Goal: Task Accomplishment & Management: Complete application form

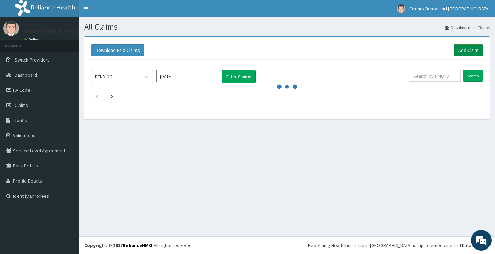
click at [466, 49] on link "Add Claim" at bounding box center [468, 50] width 29 height 12
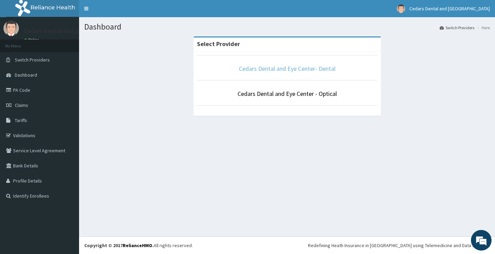
click at [296, 69] on link "Cedars Dental and Eye Center- Dental" at bounding box center [287, 69] width 97 height 8
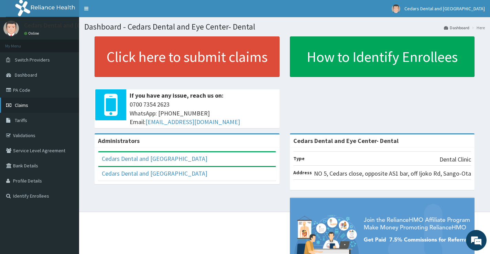
click at [22, 105] on span "Claims" at bounding box center [21, 105] width 13 height 6
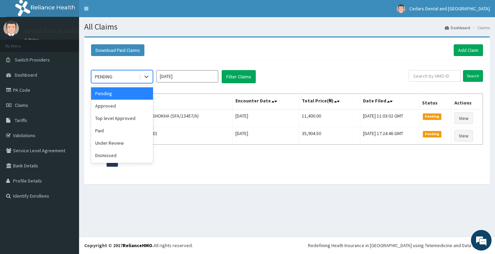
click at [119, 73] on div "PENDING" at bounding box center [115, 76] width 48 height 11
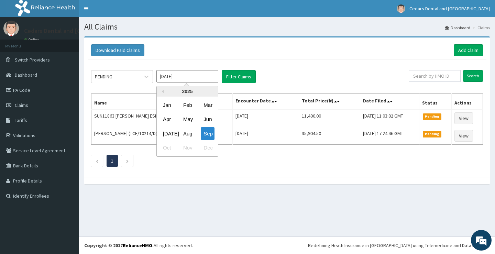
click at [182, 78] on input "Sep 2025" at bounding box center [187, 76] width 62 height 12
click at [207, 134] on div "Sep" at bounding box center [208, 133] width 14 height 13
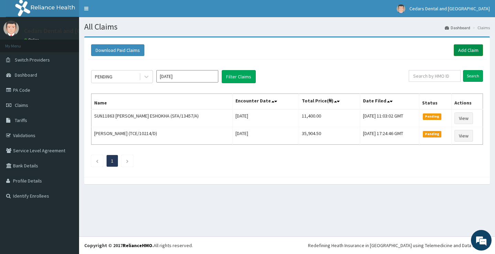
click at [467, 49] on link "Add Claim" at bounding box center [468, 50] width 29 height 12
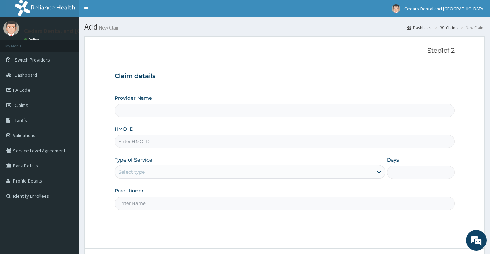
type input "Cedars Dental and Eye Center- Dental"
click at [156, 141] on input "HMO ID" at bounding box center [284, 141] width 340 height 13
type input "KSB/10927/D"
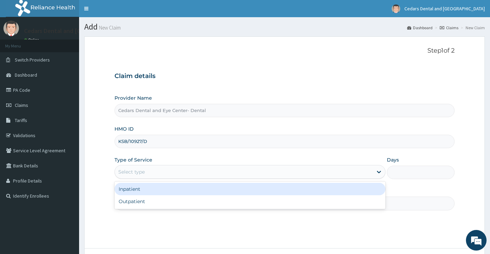
click at [146, 173] on div "Select type" at bounding box center [244, 171] width 258 height 11
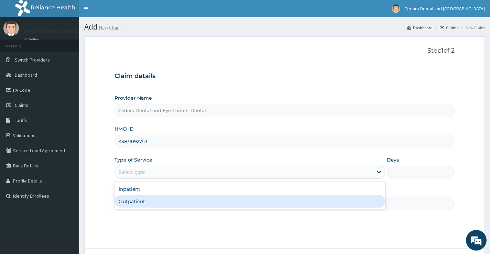
click at [133, 203] on div "Outpatient" at bounding box center [249, 201] width 271 height 12
type input "1"
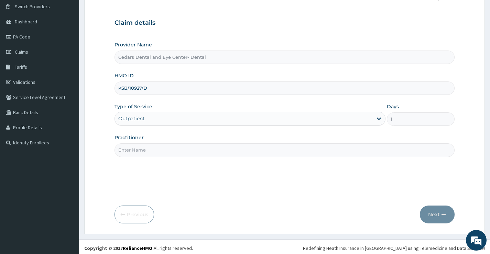
scroll to position [56, 0]
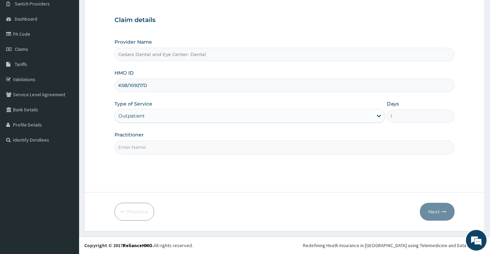
click at [137, 146] on input "Practitioner" at bounding box center [284, 147] width 340 height 13
type input "TUNJI OJO"
click at [430, 209] on button "Next" at bounding box center [437, 212] width 35 height 18
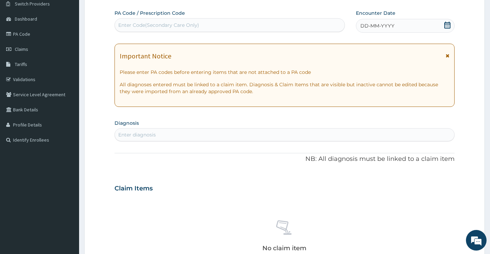
drag, startPoint x: 195, startPoint y: 20, endPoint x: 209, endPoint y: 32, distance: 18.6
click at [195, 22] on div "Enter Code(Secondary Care Only)" at bounding box center [230, 25] width 230 height 11
type input "PA/ECA751"
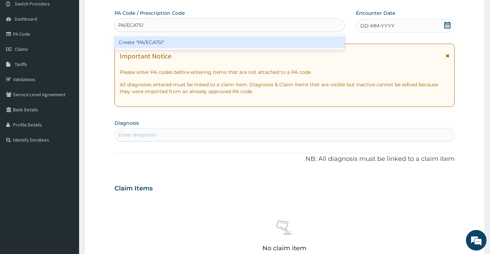
click at [158, 44] on div "Create "PA/ECA751"" at bounding box center [229, 42] width 230 height 12
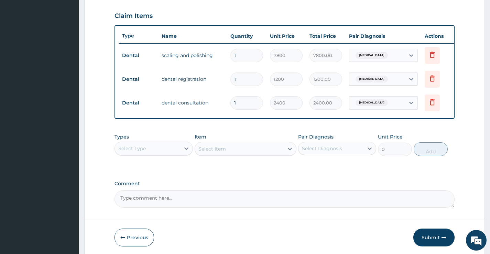
scroll to position [262, 0]
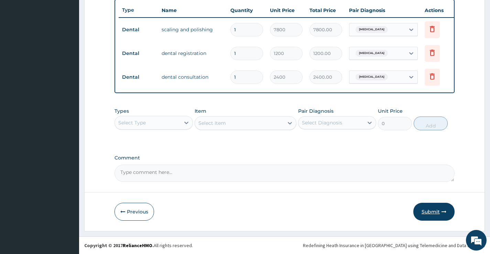
click at [430, 210] on button "Submit" at bounding box center [433, 212] width 41 height 18
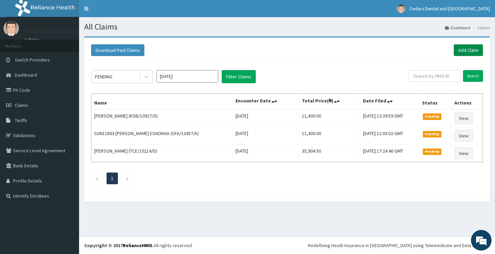
click at [462, 49] on link "Add Claim" at bounding box center [468, 50] width 29 height 12
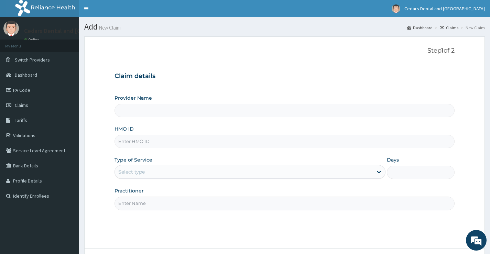
drag, startPoint x: 152, startPoint y: 142, endPoint x: 165, endPoint y: 140, distance: 13.4
click at [152, 142] on input "HMO ID" at bounding box center [284, 141] width 340 height 13
type input "Cedars Dental and Eye Center- Dental"
type input "KSB/10927/C"
click at [141, 173] on div "Select type" at bounding box center [131, 171] width 26 height 7
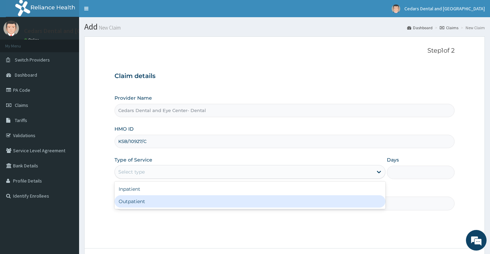
click at [135, 202] on div "Outpatient" at bounding box center [249, 201] width 271 height 12
type input "1"
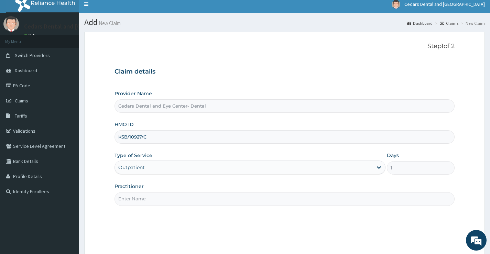
scroll to position [34, 0]
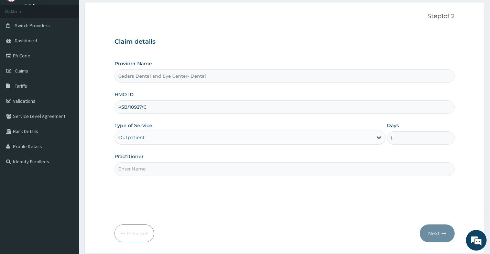
click at [142, 169] on input "Practitioner" at bounding box center [284, 168] width 340 height 13
type input "[PERSON_NAME]"
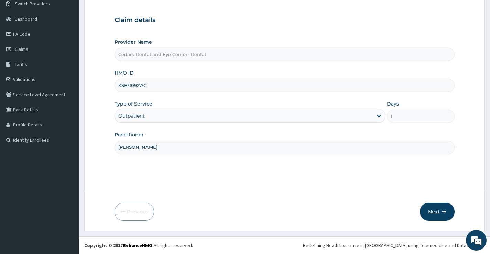
drag, startPoint x: 436, startPoint y: 209, endPoint x: 431, endPoint y: 206, distance: 5.6
click at [431, 206] on button "Next" at bounding box center [437, 212] width 35 height 18
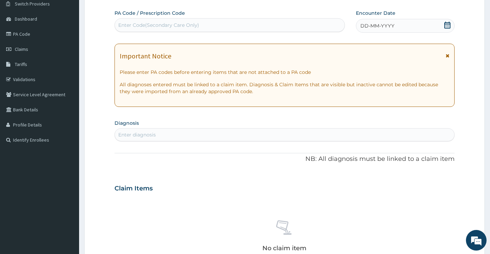
drag, startPoint x: 185, startPoint y: 24, endPoint x: 221, endPoint y: 31, distance: 36.3
click at [186, 24] on div "Enter Code(Secondary Care Only)" at bounding box center [158, 25] width 81 height 7
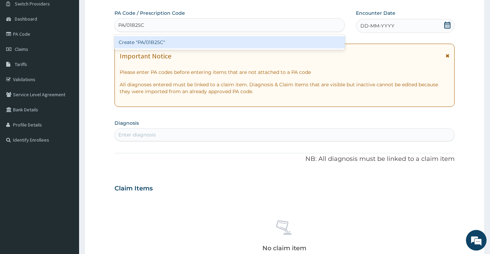
type input "PA/01B25C"
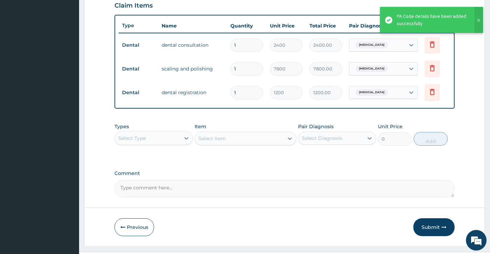
scroll to position [262, 0]
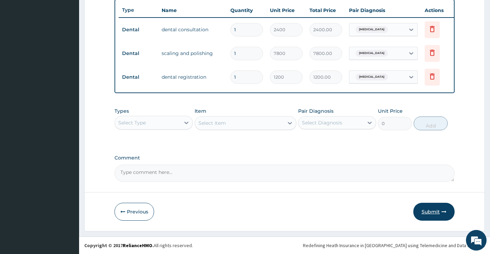
click at [430, 215] on button "Submit" at bounding box center [433, 212] width 41 height 18
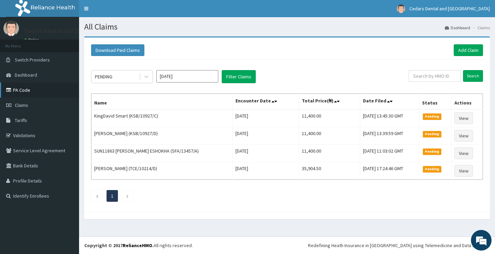
click at [25, 90] on link "PA Code" at bounding box center [39, 90] width 79 height 15
click at [464, 48] on link "Add Claim" at bounding box center [468, 50] width 29 height 12
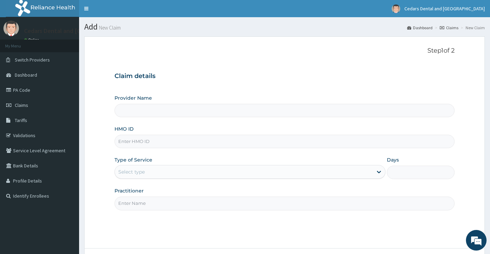
drag, startPoint x: 150, startPoint y: 142, endPoint x: 173, endPoint y: 145, distance: 23.9
click at [150, 142] on input "HMO ID" at bounding box center [284, 141] width 340 height 13
type input "Cedars Dental and Eye Center- Dental"
type input "KSB/10927/D"
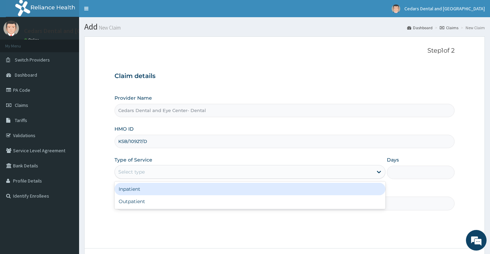
drag, startPoint x: 141, startPoint y: 172, endPoint x: 166, endPoint y: 169, distance: 24.6
click at [142, 172] on div "Select type" at bounding box center [131, 171] width 26 height 7
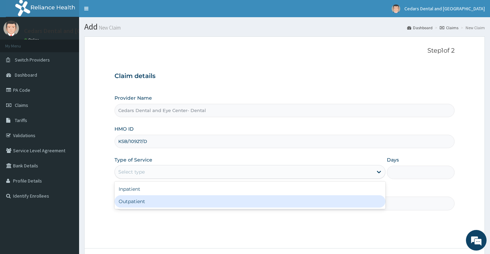
click at [129, 204] on div "Outpatient" at bounding box center [249, 201] width 271 height 12
type input "1"
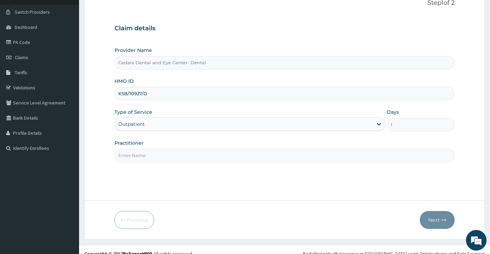
scroll to position [56, 0]
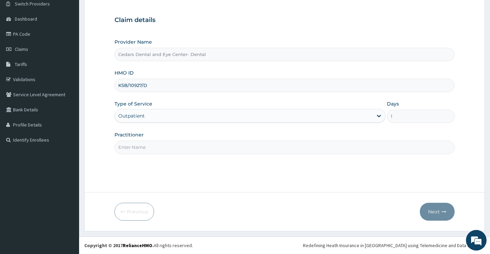
click at [138, 146] on input "Practitioner" at bounding box center [284, 147] width 340 height 13
type input "TUNJI OJO"
click at [435, 209] on button "Next" at bounding box center [437, 212] width 35 height 18
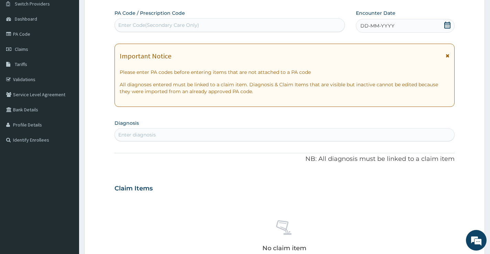
drag, startPoint x: 174, startPoint y: 24, endPoint x: 181, endPoint y: 23, distance: 7.6
click at [174, 23] on div "Enter Code(Secondary Care Only)" at bounding box center [158, 25] width 81 height 7
type input "K"
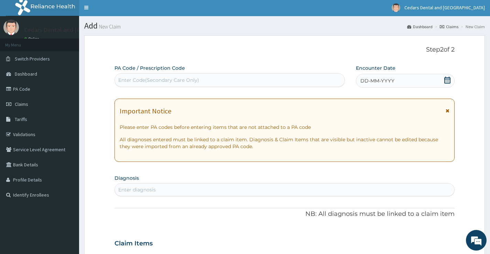
scroll to position [0, 0]
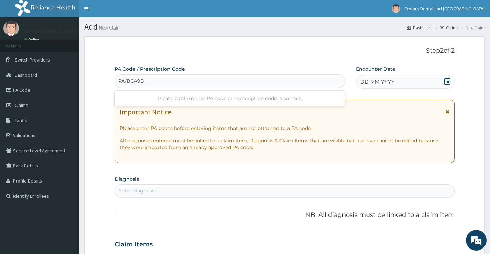
type input "PA/BCA9BE"
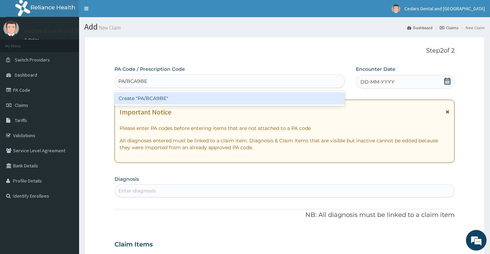
click at [161, 99] on div "Create "PA/BCA9BE"" at bounding box center [229, 98] width 230 height 12
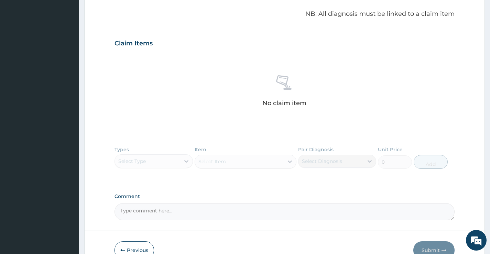
scroll to position [246, 0]
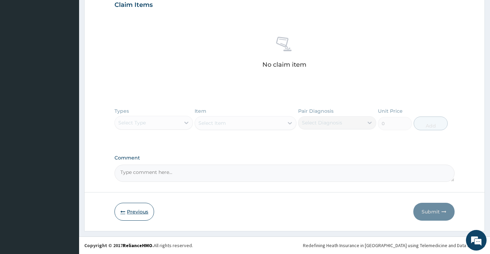
click at [119, 210] on button "Previous" at bounding box center [134, 212] width 40 height 18
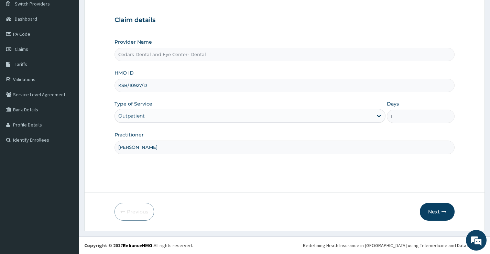
click at [147, 85] on input "KSB/10927/D" at bounding box center [284, 85] width 340 height 13
type input "KSB/10927/A"
click at [439, 211] on button "Next" at bounding box center [437, 212] width 35 height 18
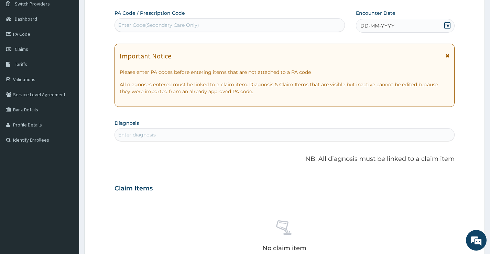
click at [159, 24] on div "Enter Code(Secondary Care Only)" at bounding box center [158, 25] width 81 height 7
type input "PA/BCA9BE"
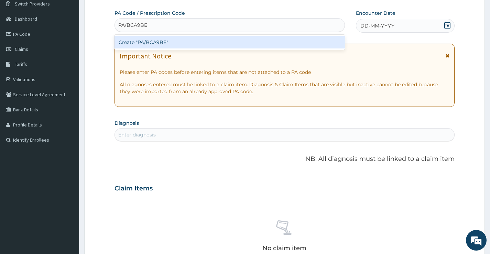
click at [157, 42] on div "Create "PA/BCA9BE"" at bounding box center [229, 42] width 230 height 12
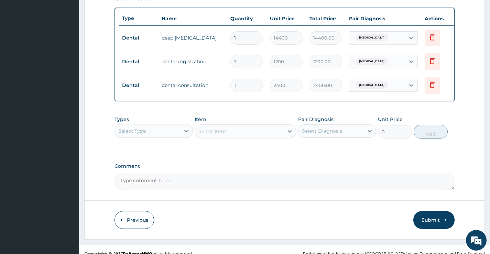
scroll to position [262, 0]
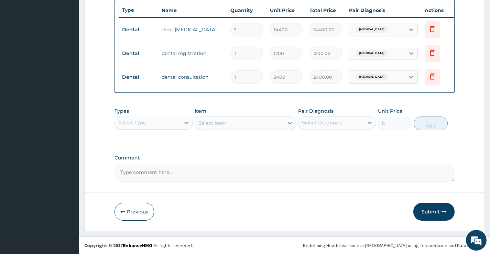
click at [429, 210] on button "Submit" at bounding box center [433, 212] width 41 height 18
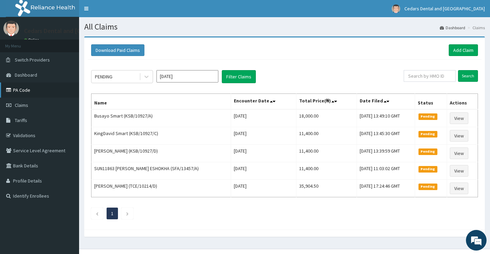
click at [28, 91] on link "PA Code" at bounding box center [39, 90] width 79 height 15
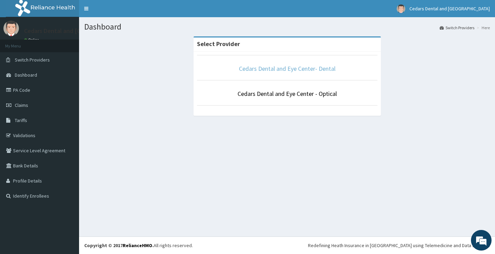
click at [254, 69] on link "Cedars Dental and Eye Center- Dental" at bounding box center [287, 69] width 97 height 8
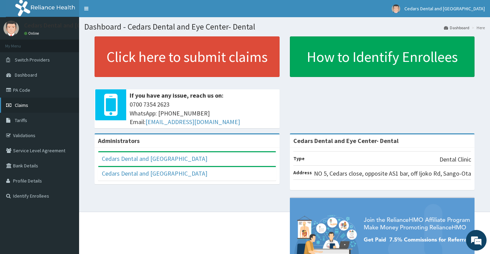
click at [21, 104] on span "Claims" at bounding box center [21, 105] width 13 height 6
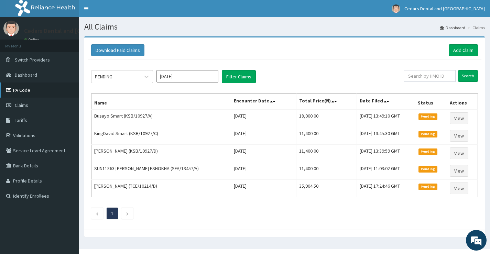
click at [23, 89] on link "PA Code" at bounding box center [39, 90] width 79 height 15
click at [460, 48] on link "Add Claim" at bounding box center [463, 50] width 29 height 12
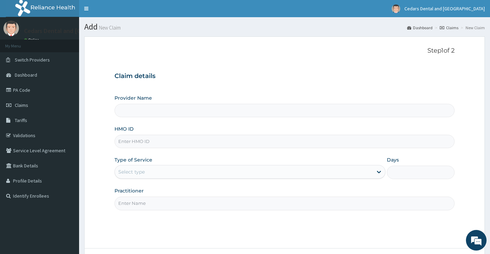
click at [156, 143] on input "HMO ID" at bounding box center [284, 141] width 340 height 13
type input "K"
type input "Cedars Dental and Eye Center- Dental"
type input "KSB/10927/B"
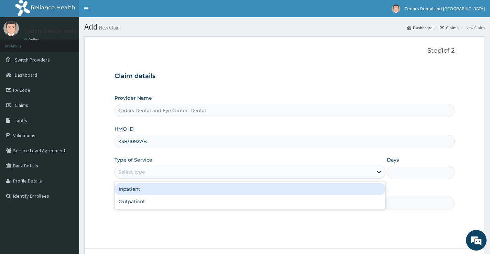
click at [379, 171] on icon at bounding box center [378, 171] width 7 height 7
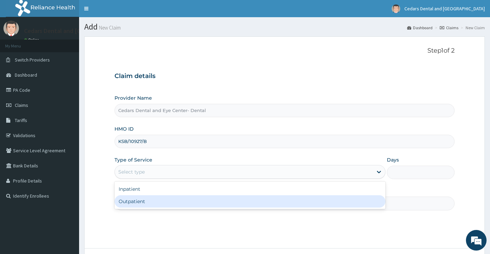
click at [135, 201] on div "Outpatient" at bounding box center [249, 201] width 271 height 12
type input "1"
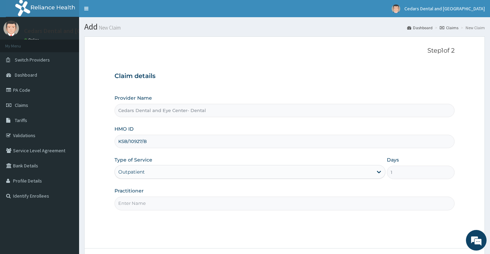
click at [138, 204] on input "Practitioner" at bounding box center [284, 203] width 340 height 13
type input "[PERSON_NAME]"
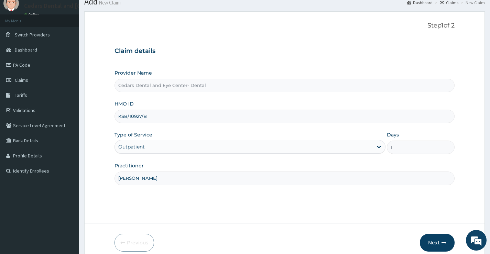
scroll to position [56, 0]
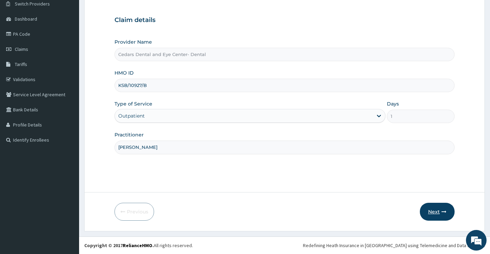
click at [431, 210] on button "Next" at bounding box center [437, 212] width 35 height 18
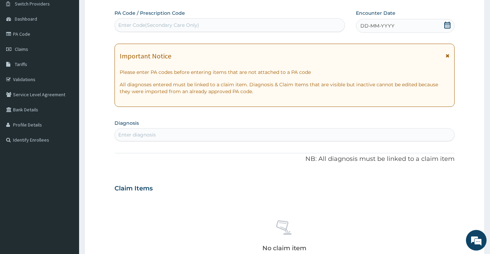
click at [185, 22] on div "Enter Code(Secondary Care Only)" at bounding box center [158, 25] width 81 height 7
type input "PA/A6B744"
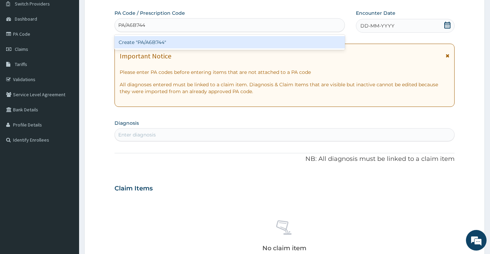
click at [168, 45] on div "Create "PA/A6B744"" at bounding box center [229, 42] width 230 height 12
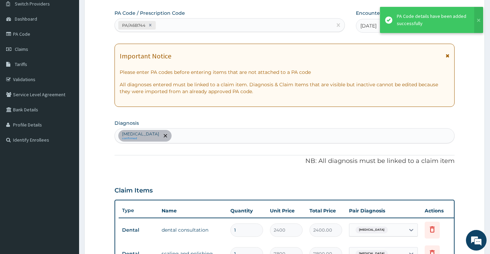
scroll to position [207, 0]
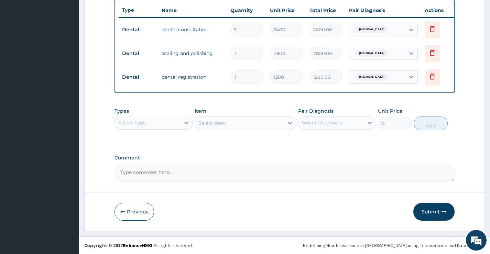
click at [428, 210] on button "Submit" at bounding box center [433, 212] width 41 height 18
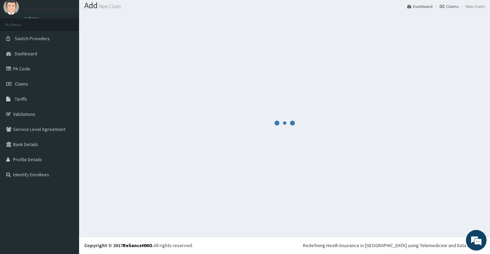
scroll to position [262, 0]
